Goal: Information Seeking & Learning: Understand process/instructions

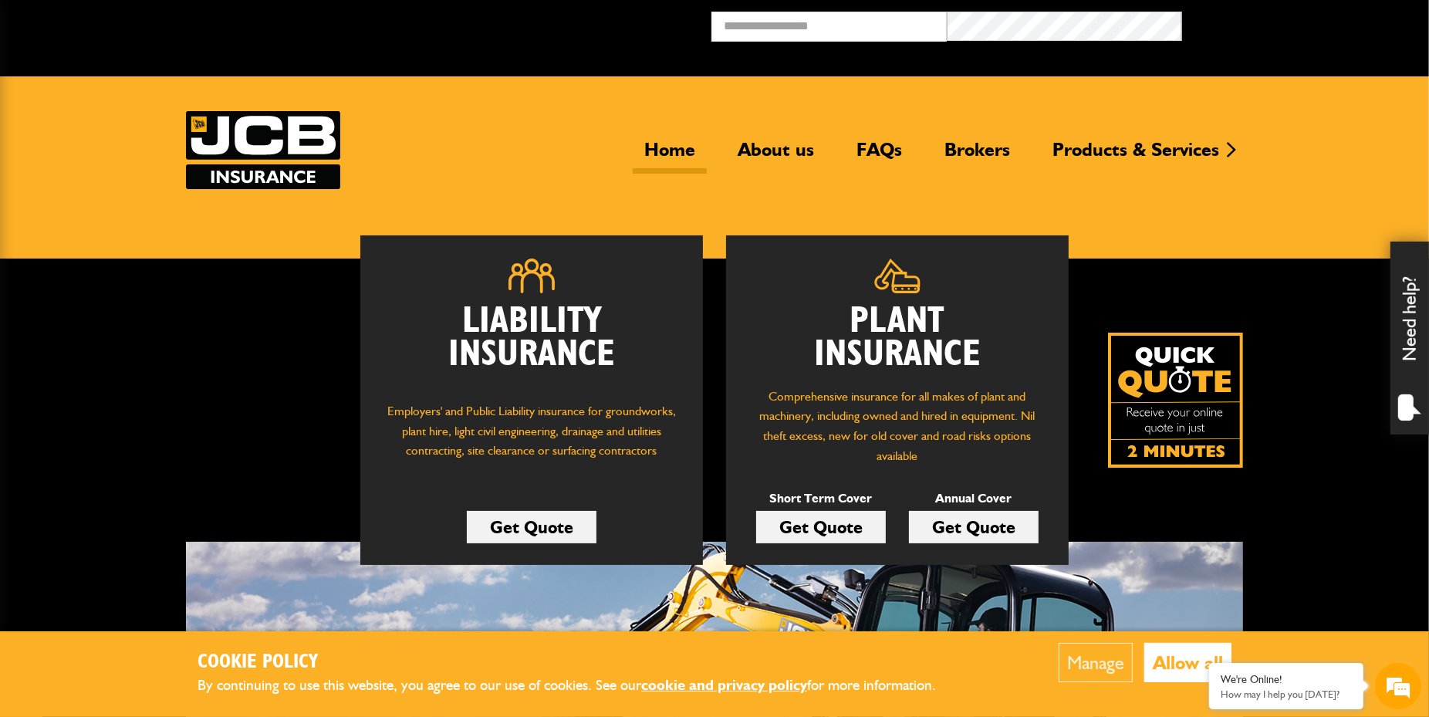
scroll to position [108, 0]
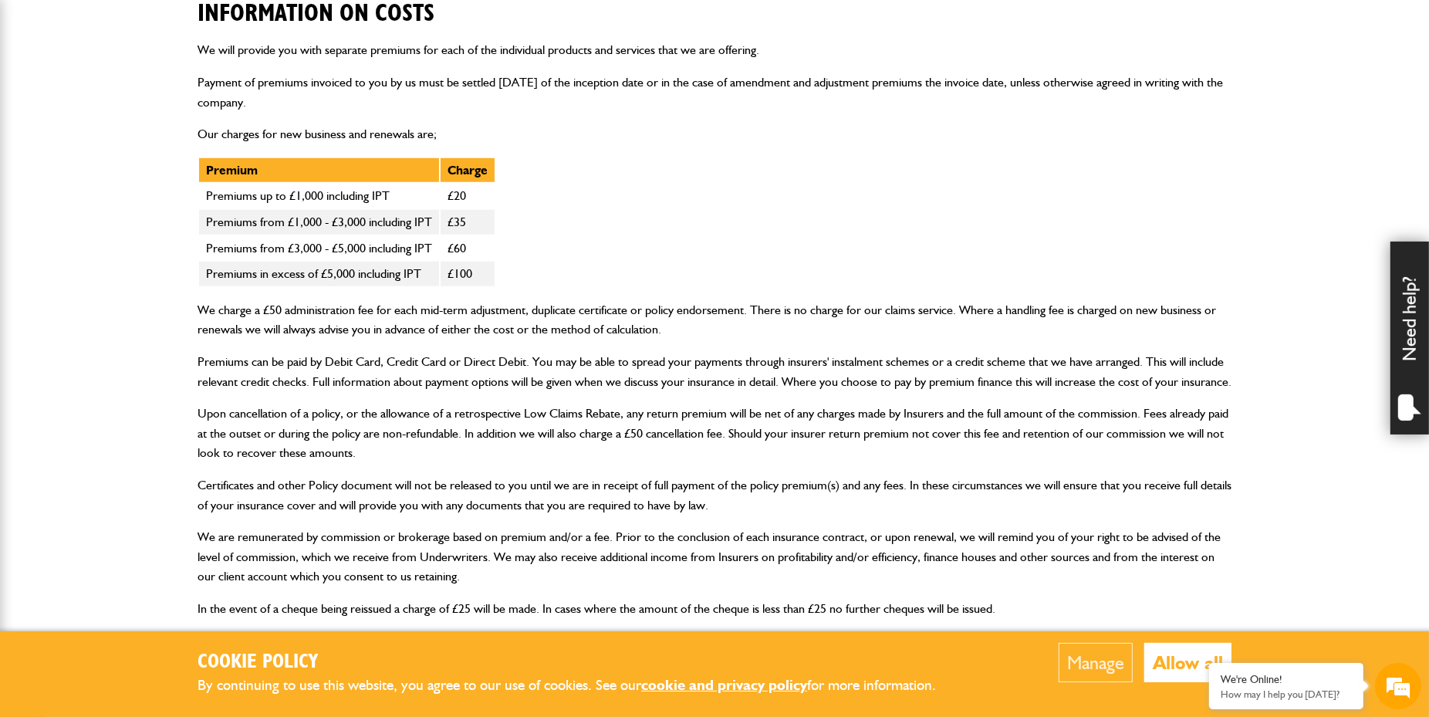
click at [205, 365] on p "Premiums can be paid by Debit Card, Credit Card or Direct Debit. You may be abl…" at bounding box center [715, 371] width 1034 height 39
drag, startPoint x: 245, startPoint y: 380, endPoint x: 316, endPoint y: 379, distance: 71.0
click at [316, 380] on p "Premiums can be paid by Debit Card, Credit Card or Direct Debit. You may be abl…" at bounding box center [715, 371] width 1034 height 39
